Goal: Check status: Check status

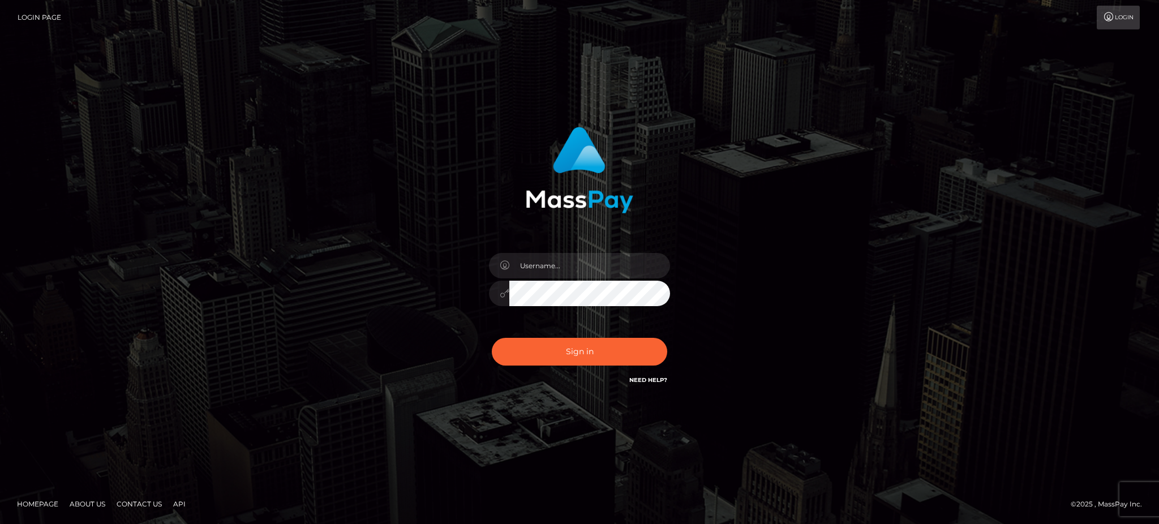
click at [583, 355] on button "Sign in" at bounding box center [579, 352] width 175 height 28
type input "Jeane.B2"
click at [593, 356] on button "Sign in" at bounding box center [579, 352] width 175 height 28
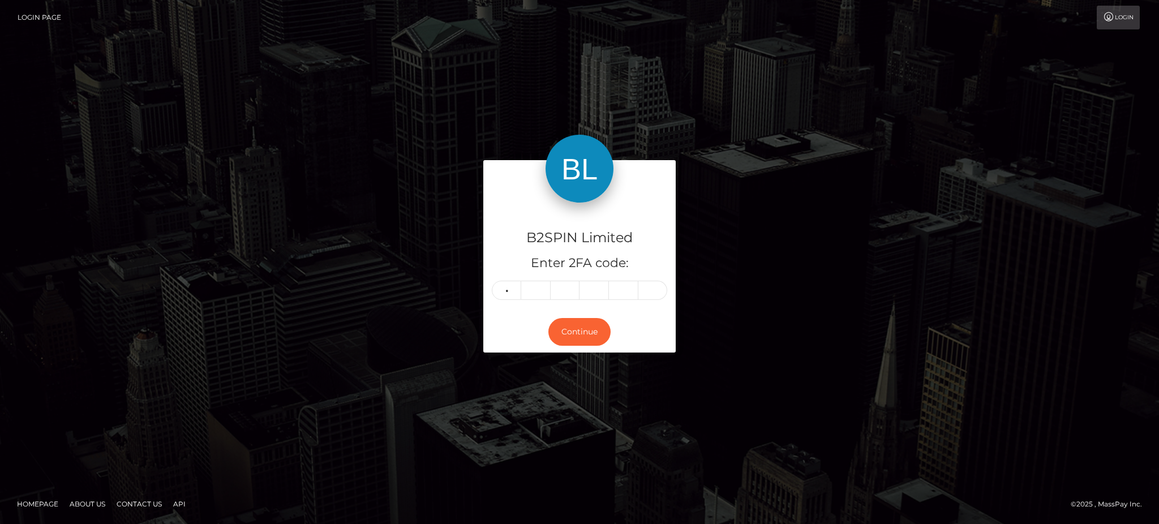
type input "4"
type input "9"
type input "8"
type input "7"
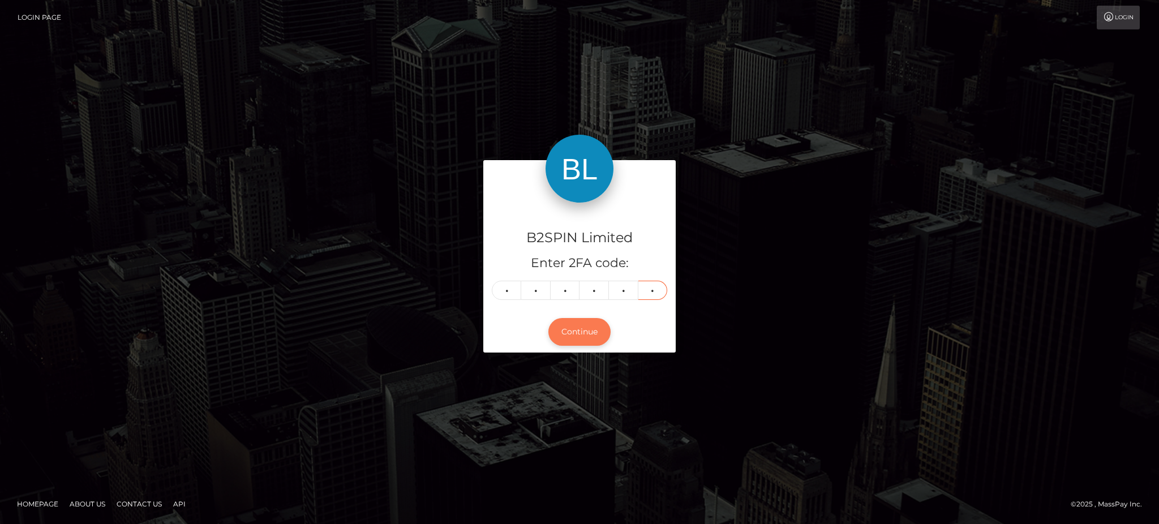
type input "4"
click at [577, 332] on button "Continue" at bounding box center [579, 332] width 62 height 28
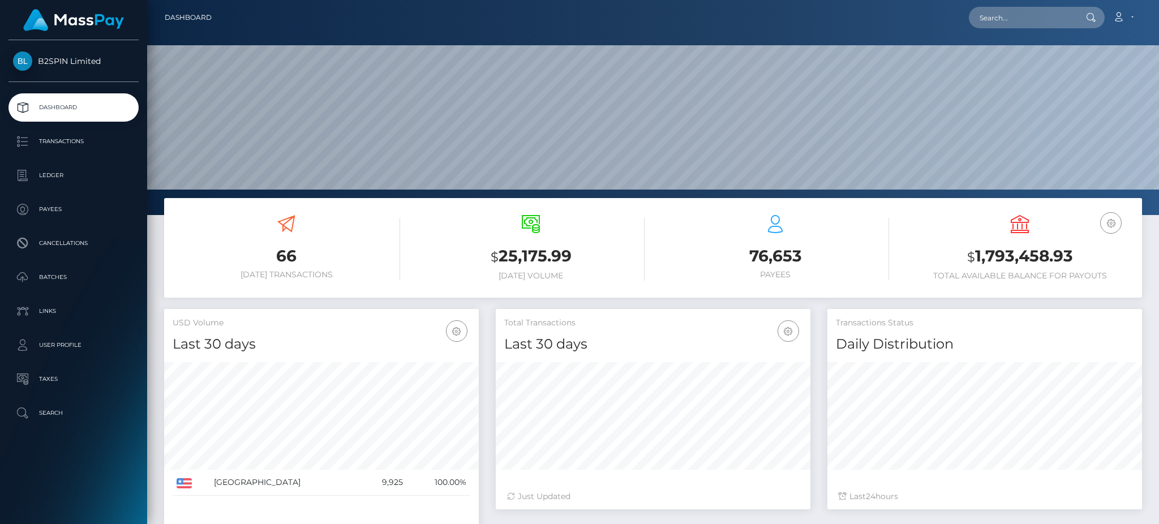
scroll to position [201, 314]
click at [80, 147] on p "Transactions" at bounding box center [73, 141] width 121 height 17
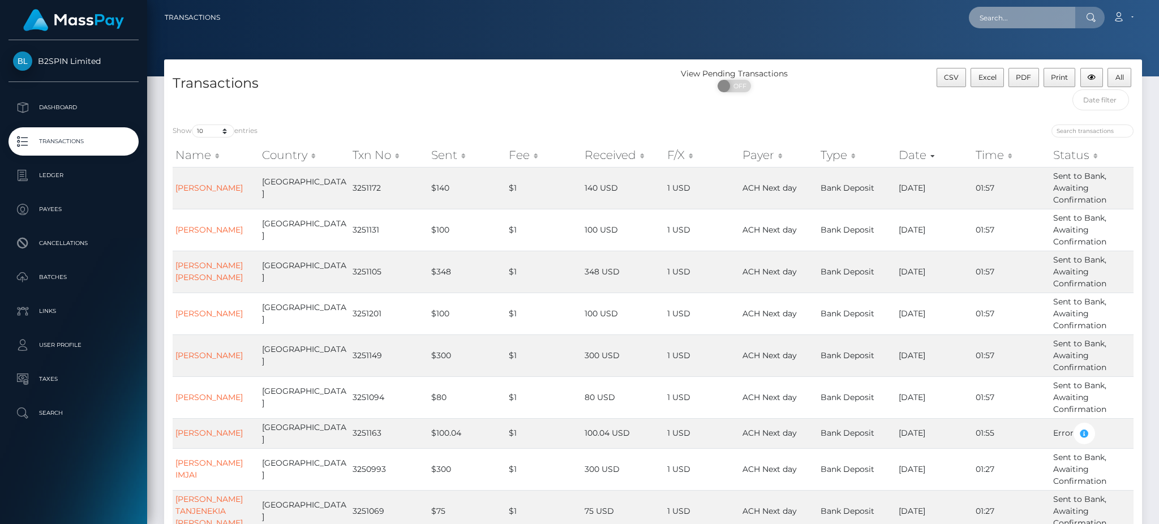
click at [1016, 23] on input "text" at bounding box center [1022, 18] width 106 height 22
paste input "3192337"
type input "3192337"
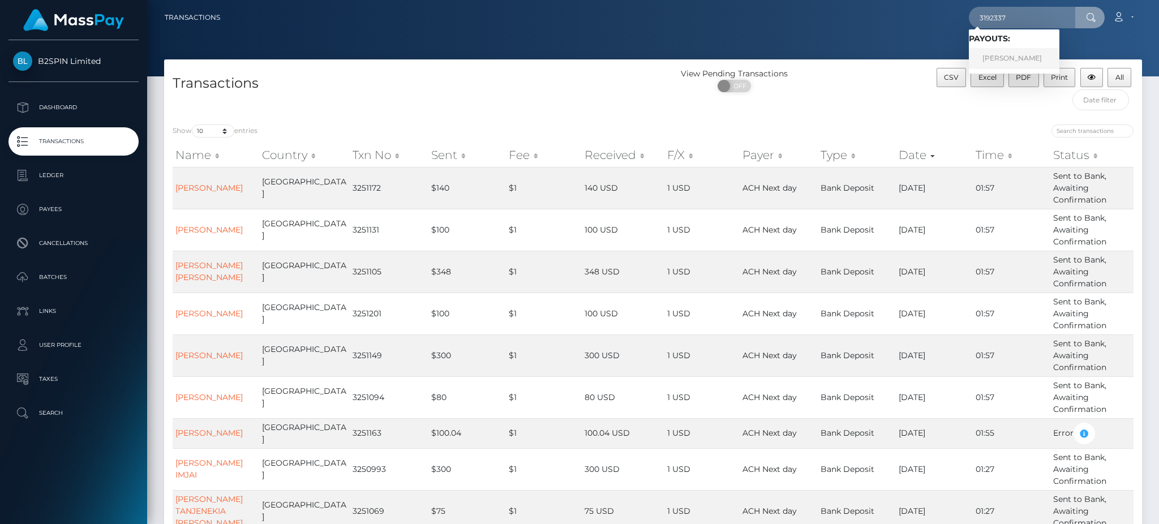
click at [1002, 54] on link "SHAKEEL AZIM ALI" at bounding box center [1014, 58] width 91 height 21
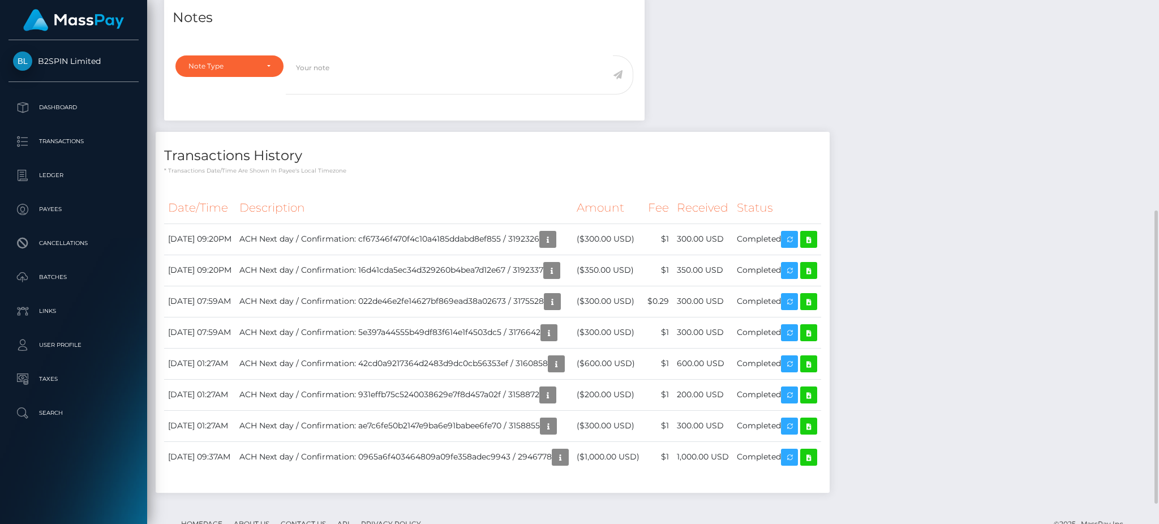
scroll to position [136, 314]
click at [793, 105] on div "Notes Note Type Compliance Clear Compliance General Note Type" at bounding box center [653, 249] width 995 height 510
click at [976, 195] on div "Notes Note Type Compliance Clear Compliance General Note Type" at bounding box center [653, 249] width 995 height 510
click at [815, 270] on icon at bounding box center [809, 271] width 14 height 14
click at [666, 161] on h4 "Transactions History" at bounding box center [492, 156] width 657 height 20
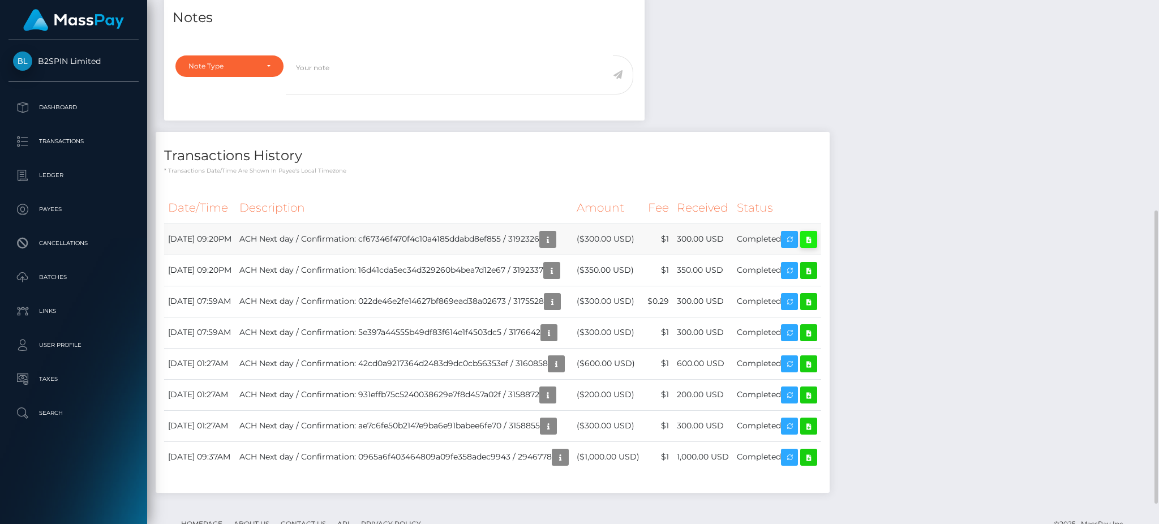
click at [815, 237] on icon at bounding box center [809, 240] width 14 height 14
